Goal: Transaction & Acquisition: Download file/media

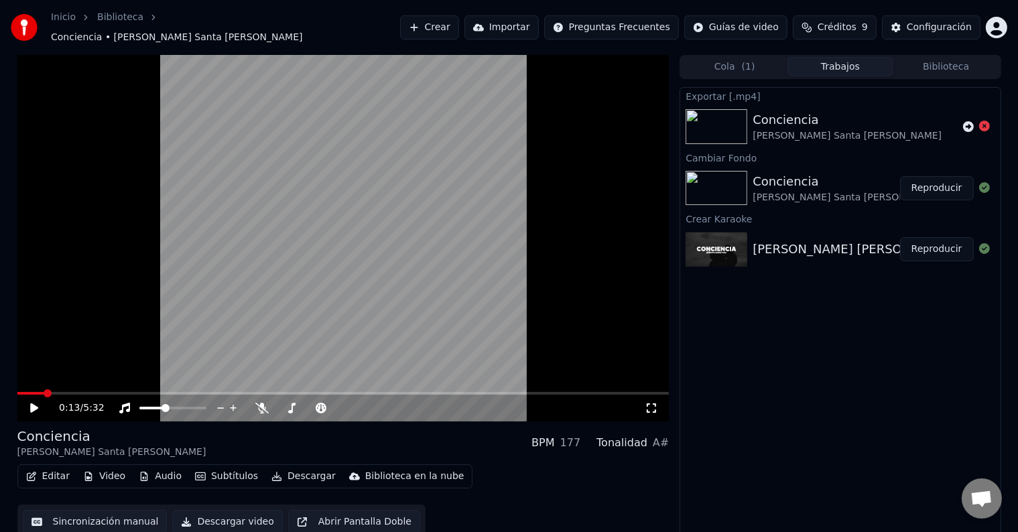
scroll to position [1, 0]
click at [236, 513] on button "Descargar video" at bounding box center [227, 521] width 110 height 24
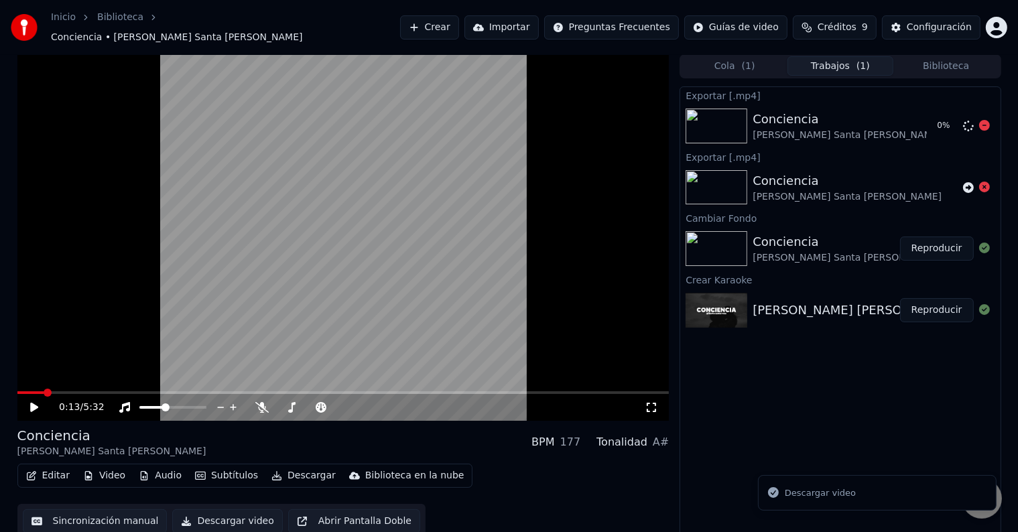
click at [983, 120] on icon at bounding box center [984, 125] width 11 height 11
click at [983, 121] on icon at bounding box center [984, 125] width 11 height 11
click at [983, 120] on icon at bounding box center [984, 125] width 11 height 11
click at [983, 182] on icon at bounding box center [984, 187] width 11 height 11
click at [981, 120] on icon at bounding box center [984, 125] width 11 height 11
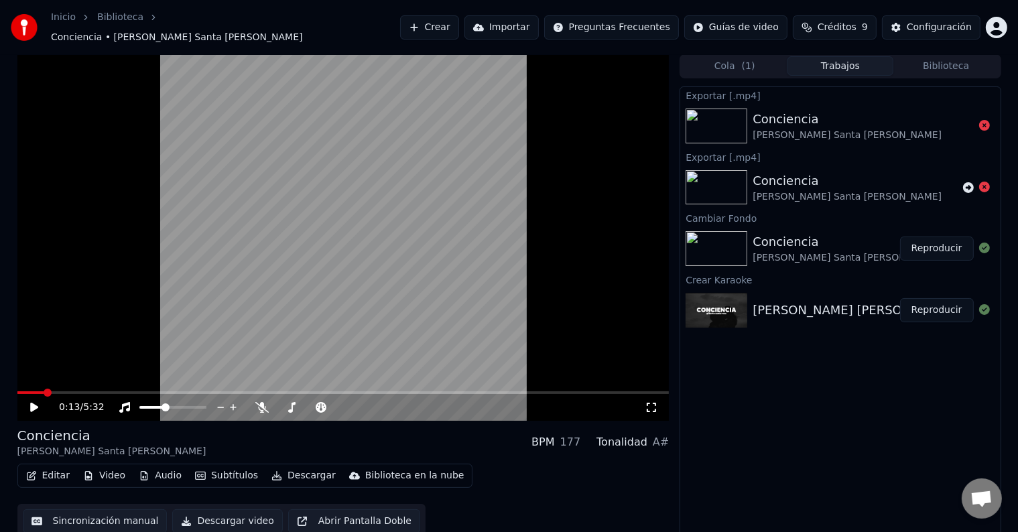
click at [982, 182] on icon at bounding box center [984, 187] width 11 height 11
click at [293, 466] on button "Descargar" at bounding box center [303, 475] width 75 height 19
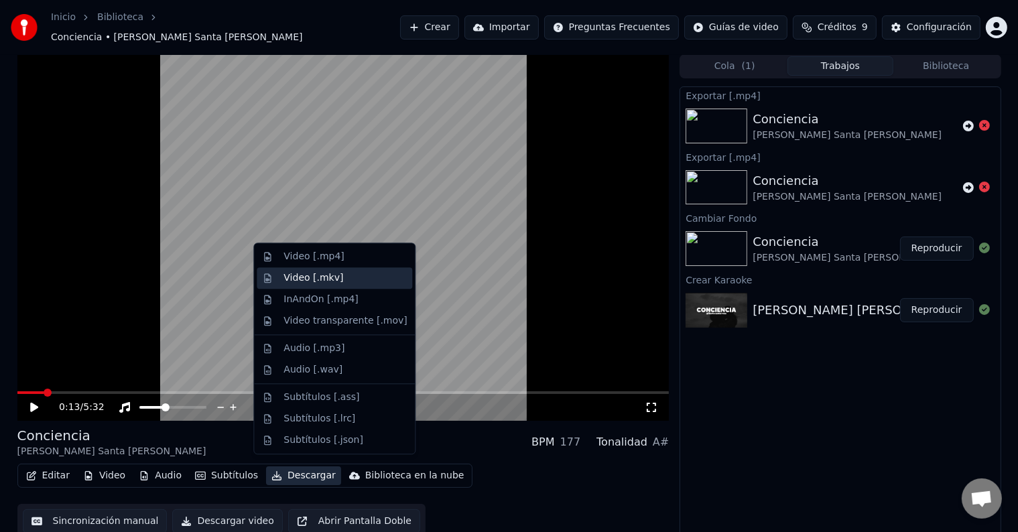
click at [310, 279] on div "Video [.mkv]" at bounding box center [313, 277] width 60 height 13
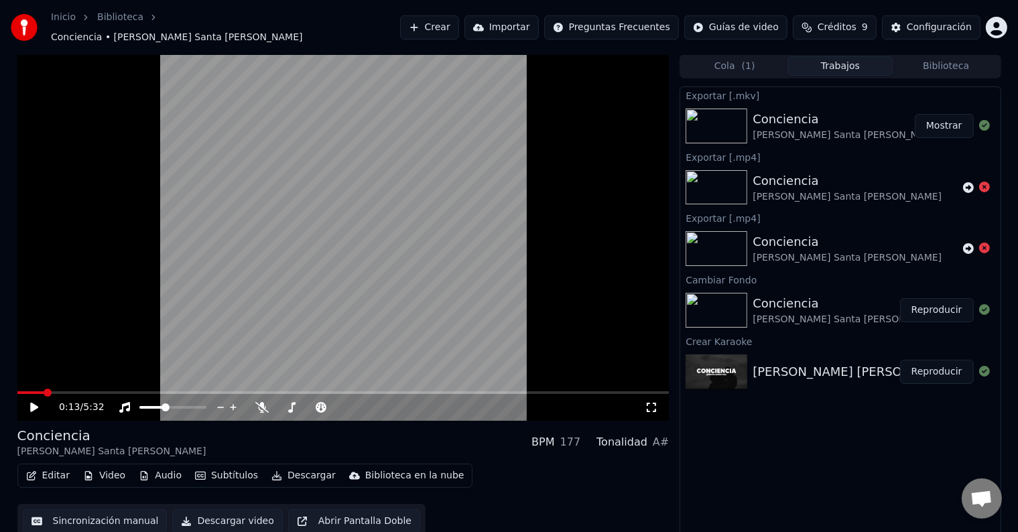
click at [864, 120] on div "Conciencia [PERSON_NAME] Santa [PERSON_NAME]" at bounding box center [833, 126] width 162 height 32
click at [947, 118] on button "Mostrar" at bounding box center [943, 126] width 59 height 24
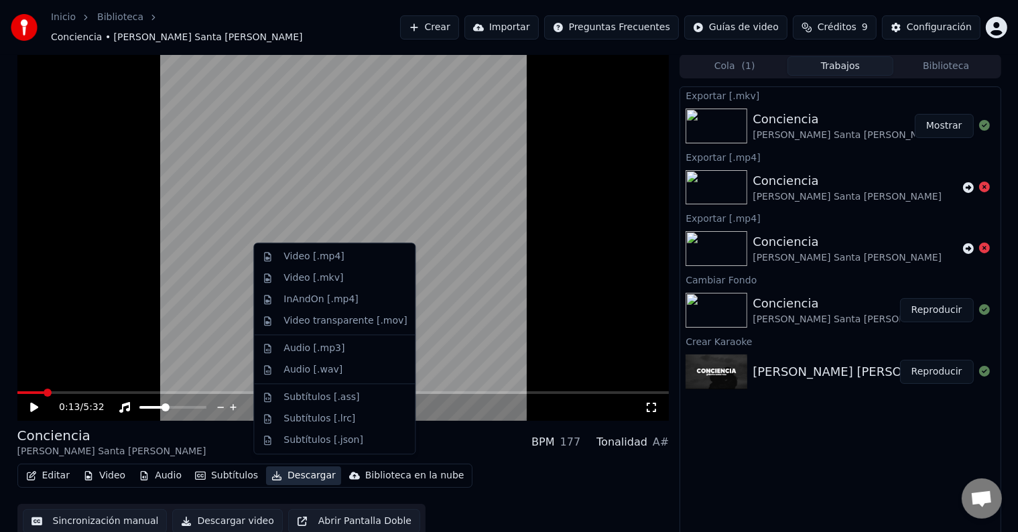
click at [281, 472] on button "Descargar" at bounding box center [303, 475] width 75 height 19
click at [314, 257] on div "Video [.mp4]" at bounding box center [313, 256] width 60 height 13
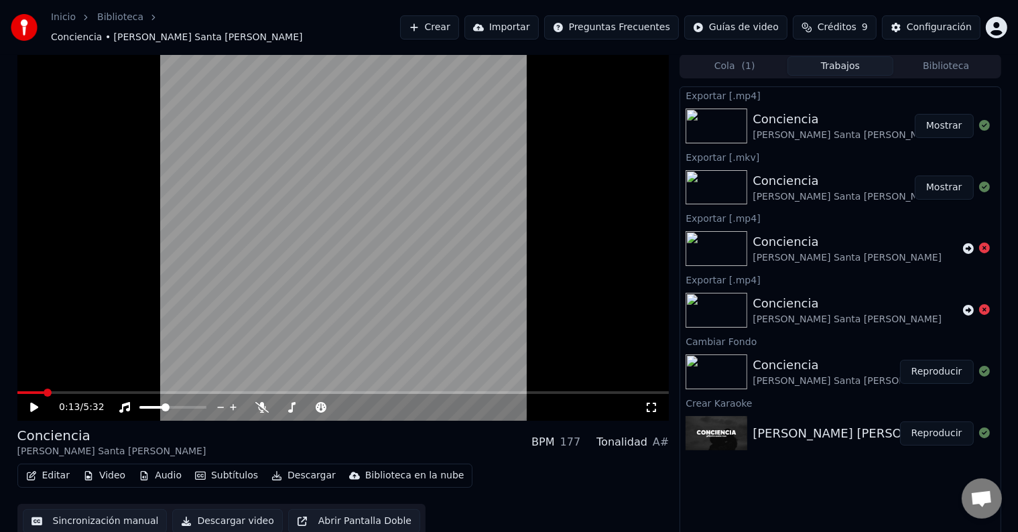
click at [947, 119] on button "Mostrar" at bounding box center [943, 126] width 59 height 24
